Goal: Information Seeking & Learning: Stay updated

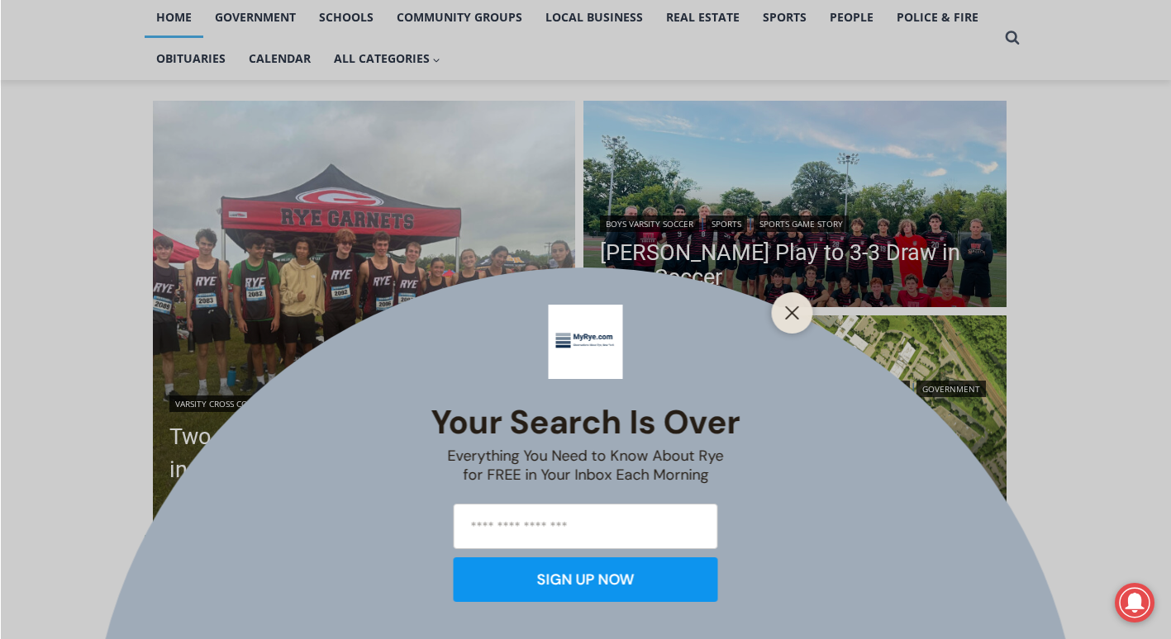
scroll to position [365, 0]
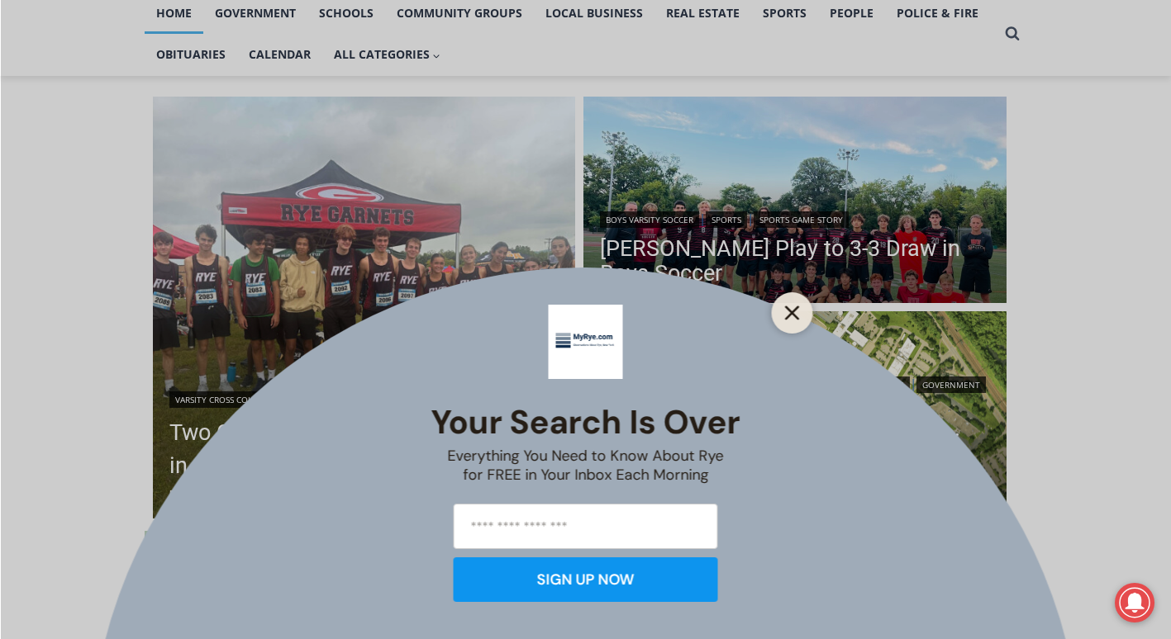
click at [788, 311] on icon "Close" at bounding box center [792, 313] width 15 height 15
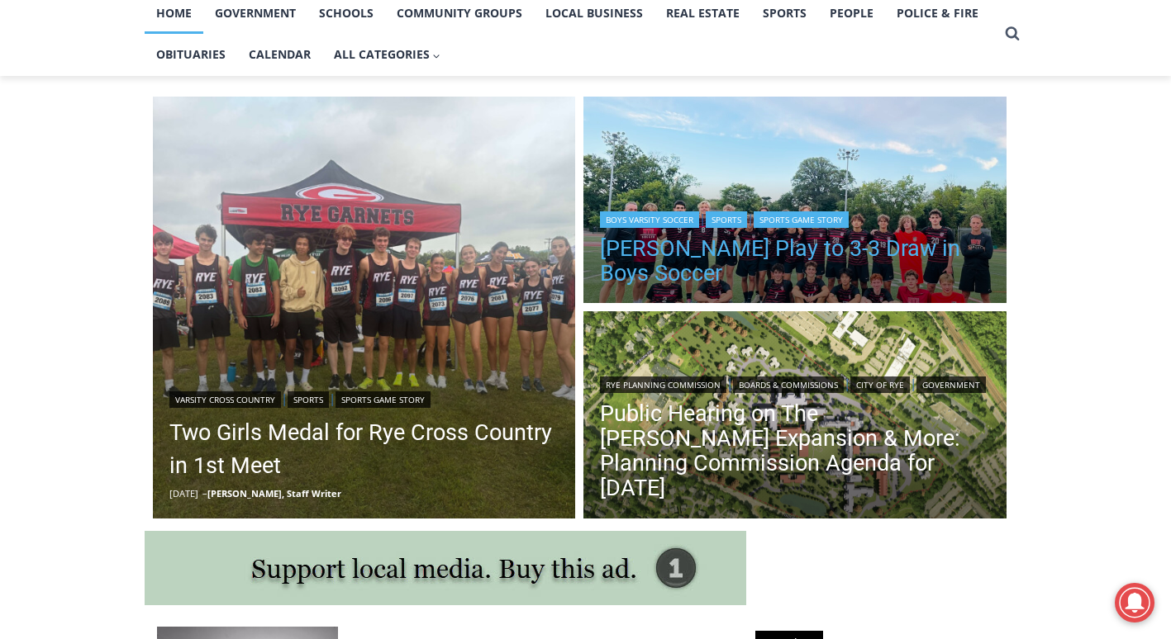
click at [827, 261] on link "[PERSON_NAME] Play to 3-3 Draw in Boys Soccer" at bounding box center [795, 261] width 390 height 50
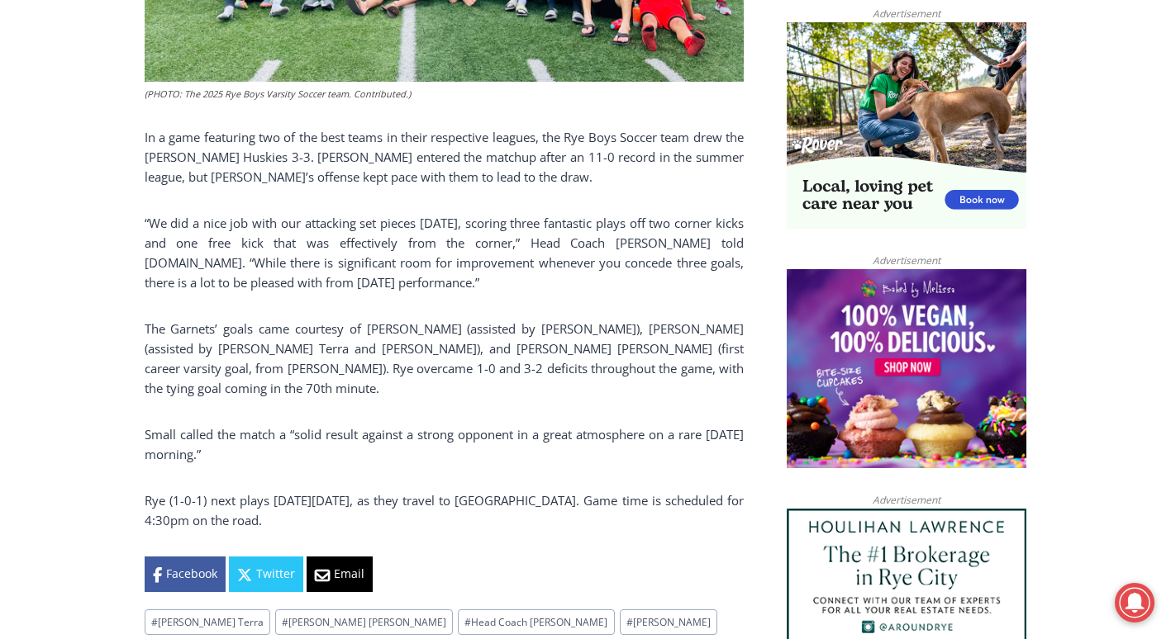
scroll to position [1119, 0]
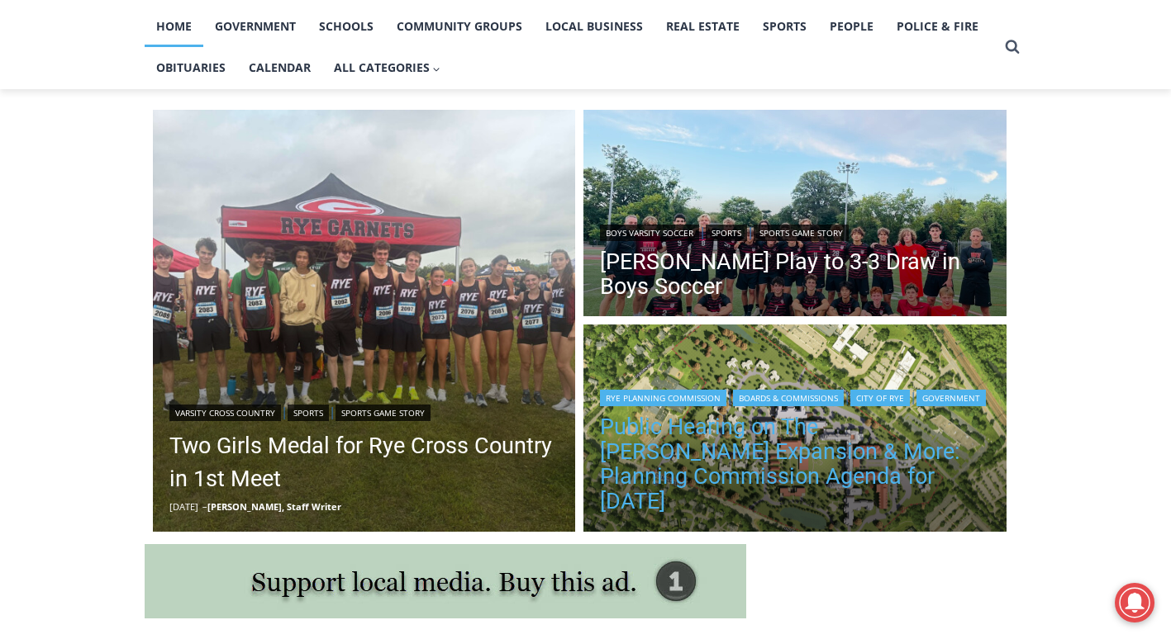
click at [831, 477] on link "Public Hearing on The [PERSON_NAME] Expansion & More: Planning Commission Agend…" at bounding box center [795, 464] width 390 height 99
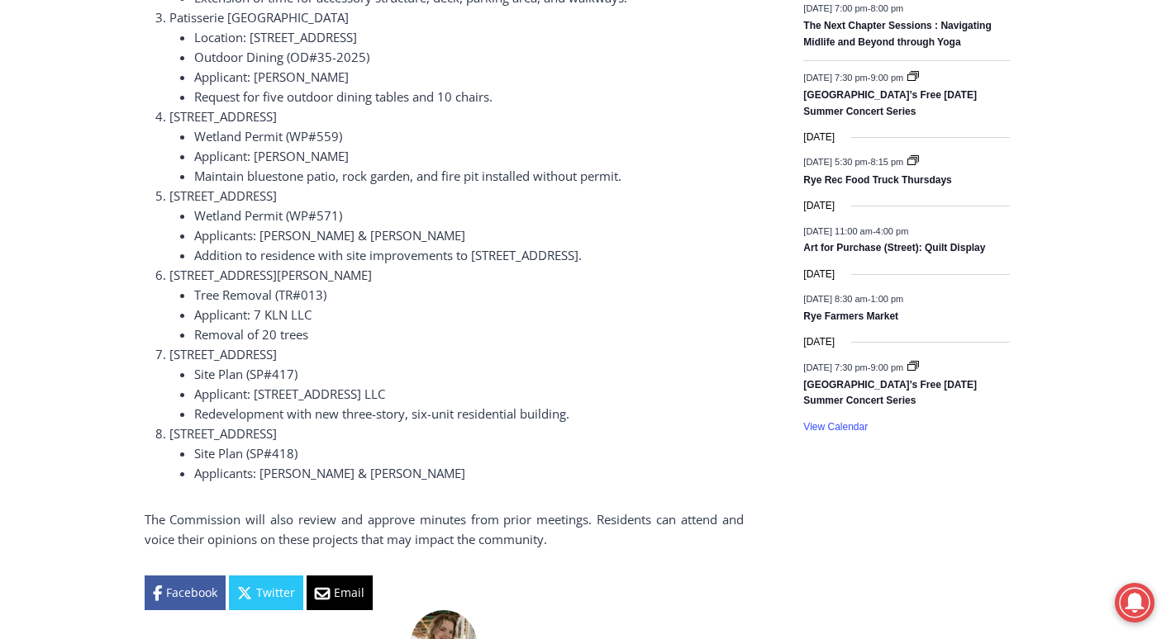
scroll to position [2722, 0]
